Goal: Navigation & Orientation: Find specific page/section

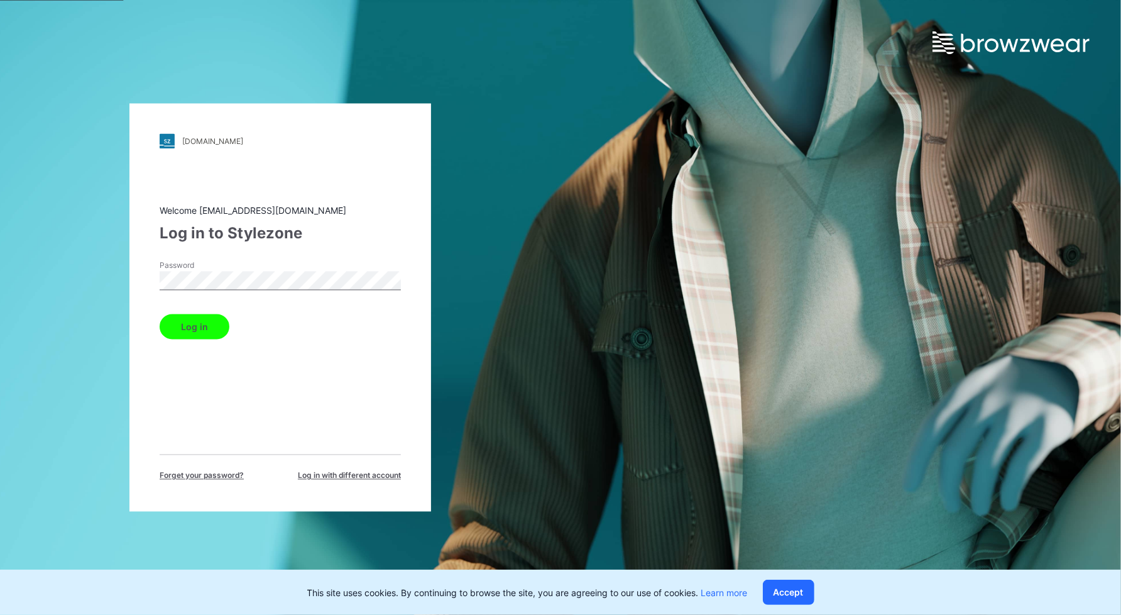
click at [203, 326] on button "Log in" at bounding box center [195, 326] width 70 height 25
drag, startPoint x: 317, startPoint y: 343, endPoint x: 300, endPoint y: 341, distance: 16.4
click at [315, 343] on div "Welcome [EMAIL_ADDRESS][DOMAIN_NAME] Log in to Stylezone Password Log in Forget…" at bounding box center [280, 342] width 241 height 277
click at [187, 331] on button "Log in" at bounding box center [195, 326] width 70 height 25
click at [89, 293] on div "[DOMAIN_NAME] Loading... Welcome [EMAIL_ADDRESS][DOMAIN_NAME] Log in to Stylezo…" at bounding box center [280, 307] width 561 height 615
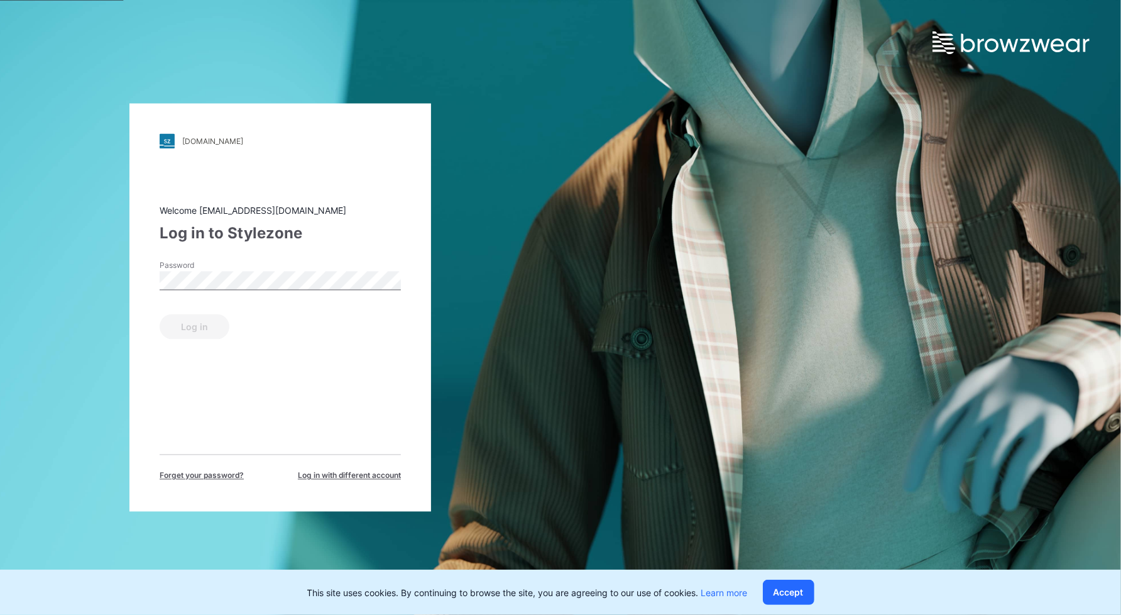
drag, startPoint x: 790, startPoint y: 584, endPoint x: 782, endPoint y: 583, distance: 7.6
click at [789, 584] on button "Accept" at bounding box center [789, 591] width 52 height 25
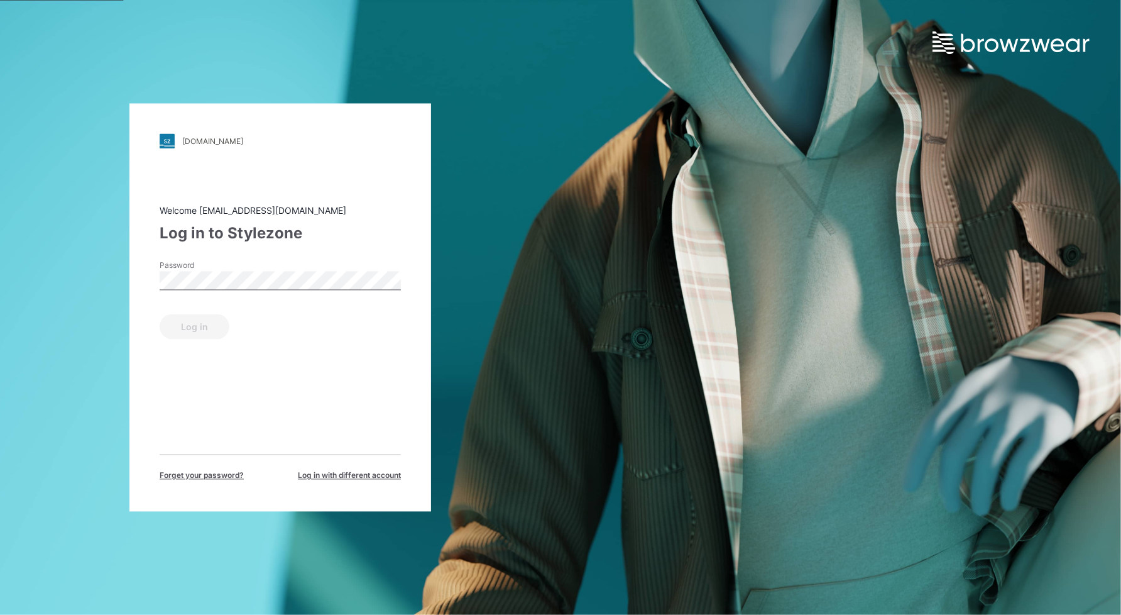
click at [371, 476] on span "Log in with different account" at bounding box center [349, 475] width 103 height 11
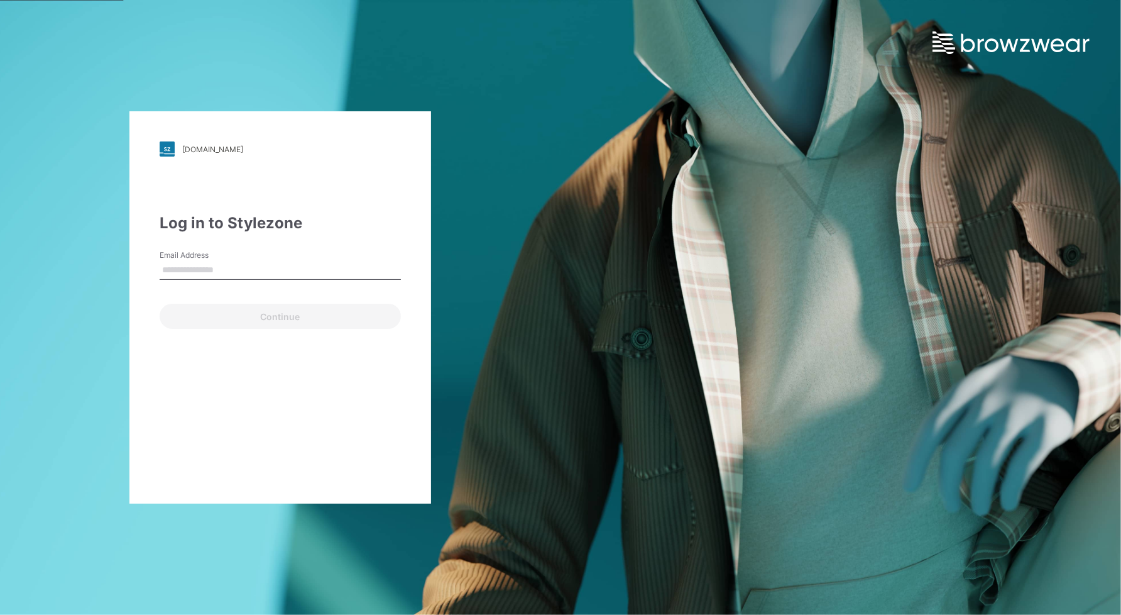
click at [222, 270] on input "Email Address" at bounding box center [280, 270] width 241 height 19
type input "**********"
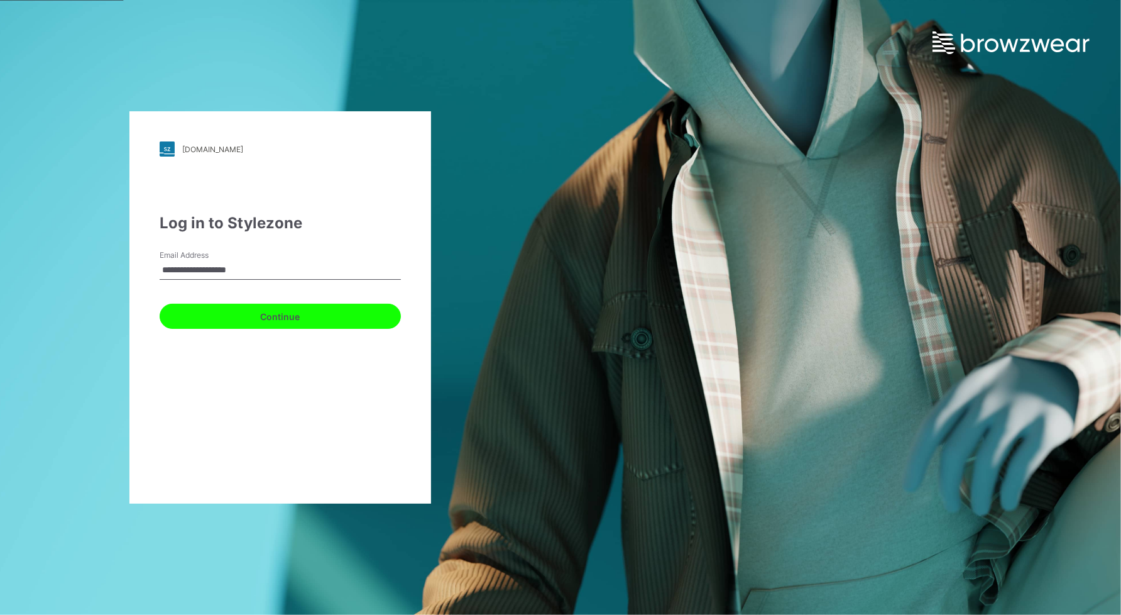
click at [221, 312] on button "Continue" at bounding box center [280, 316] width 241 height 25
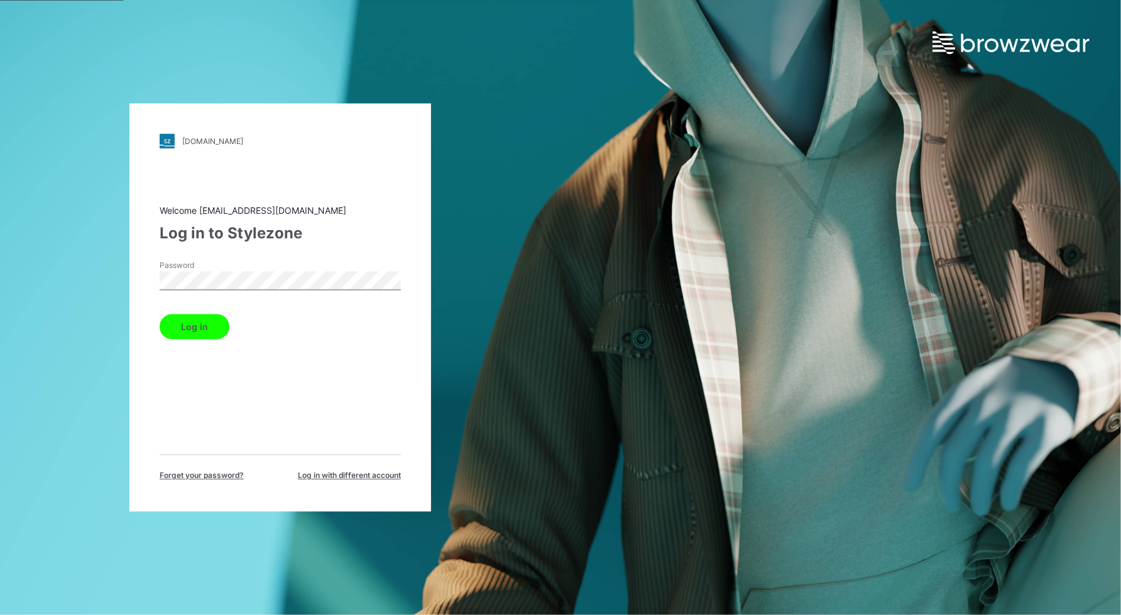
click at [224, 326] on button "Log in" at bounding box center [195, 326] width 70 height 25
click at [217, 321] on button "Log in" at bounding box center [195, 326] width 70 height 25
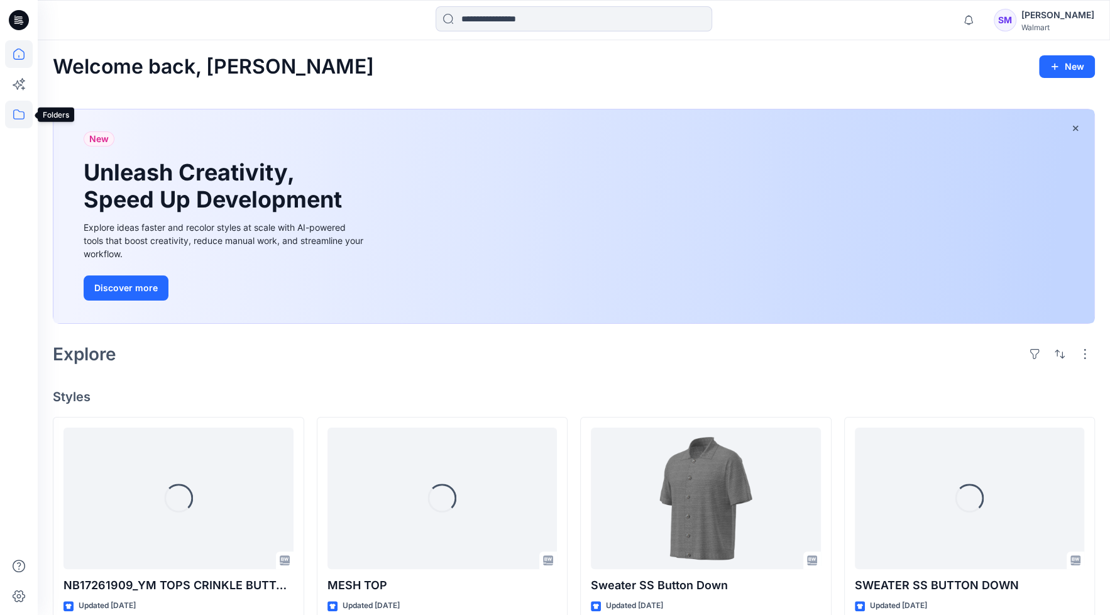
click at [12, 115] on icon at bounding box center [19, 115] width 28 height 28
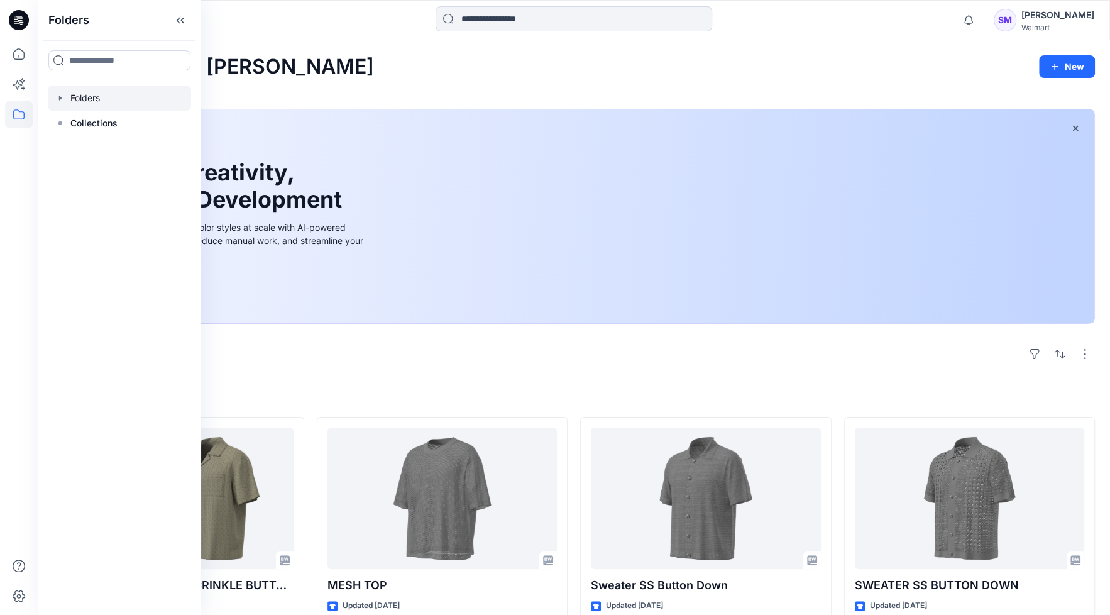
click at [78, 99] on div at bounding box center [119, 97] width 143 height 25
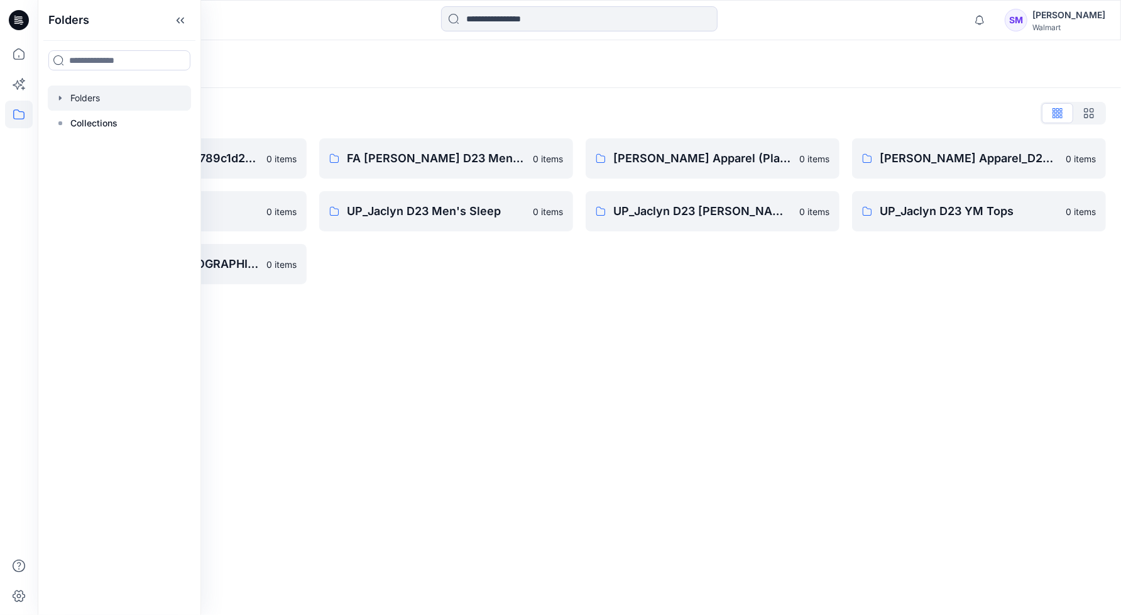
click at [408, 320] on div "Folders Folders List __chat-5a09cf79d3c9789c1d279b56-5e95916cf4a15c049e366b51 0…" at bounding box center [579, 327] width 1083 height 574
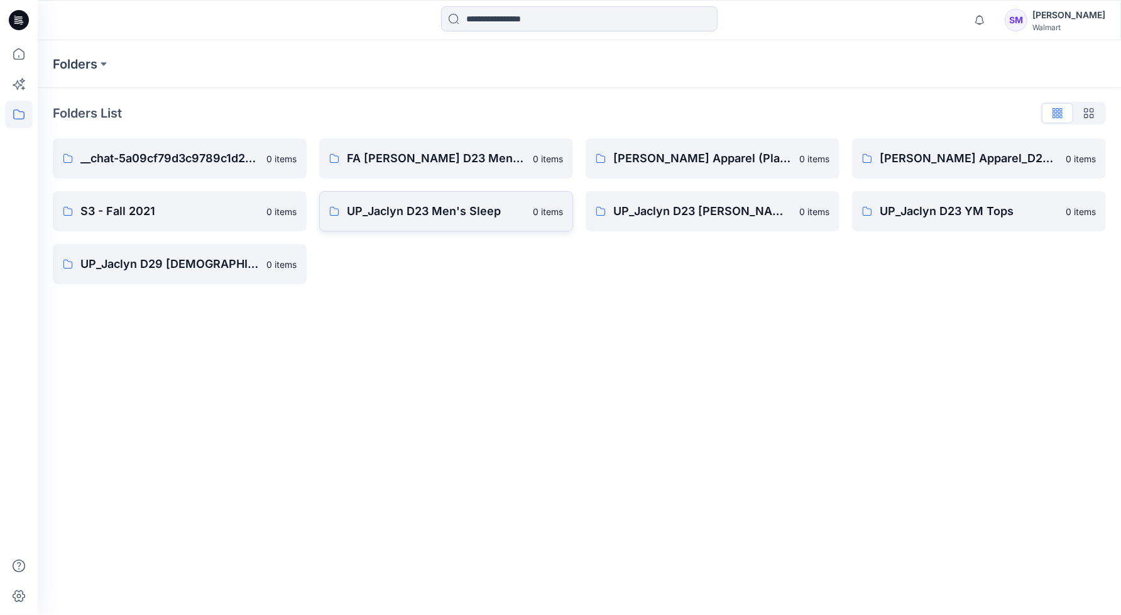
click at [481, 214] on p "UP_Jaclyn D23 Men's Sleep" at bounding box center [436, 211] width 178 height 18
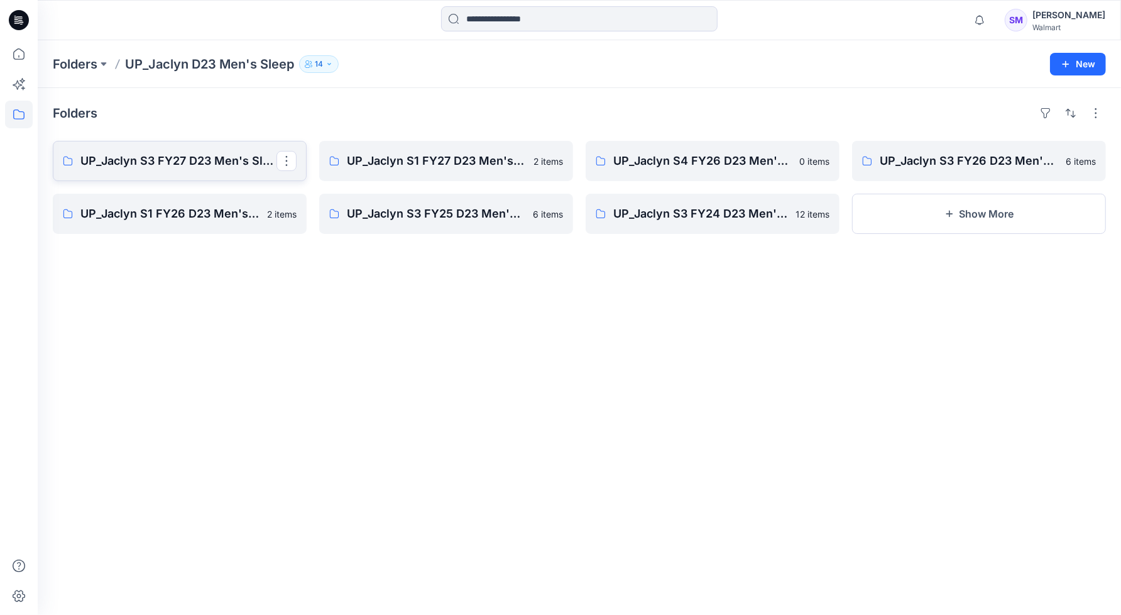
click at [179, 168] on p "UP_Jaclyn S3 FY27 D23 Men's Sleep (Clone)" at bounding box center [178, 161] width 196 height 18
click at [452, 163] on p "UP_Jaclyn S1 FY27 D23 Men's Sleep" at bounding box center [445, 161] width 196 height 18
click at [872, 379] on div "Folders UP_Jaclyn S3 FY27 D23 Men's Sleep (Clone) 0 items UP_Jaclyn S1 FY26 D23…" at bounding box center [579, 351] width 1083 height 527
